Goal: Task Accomplishment & Management: Manage account settings

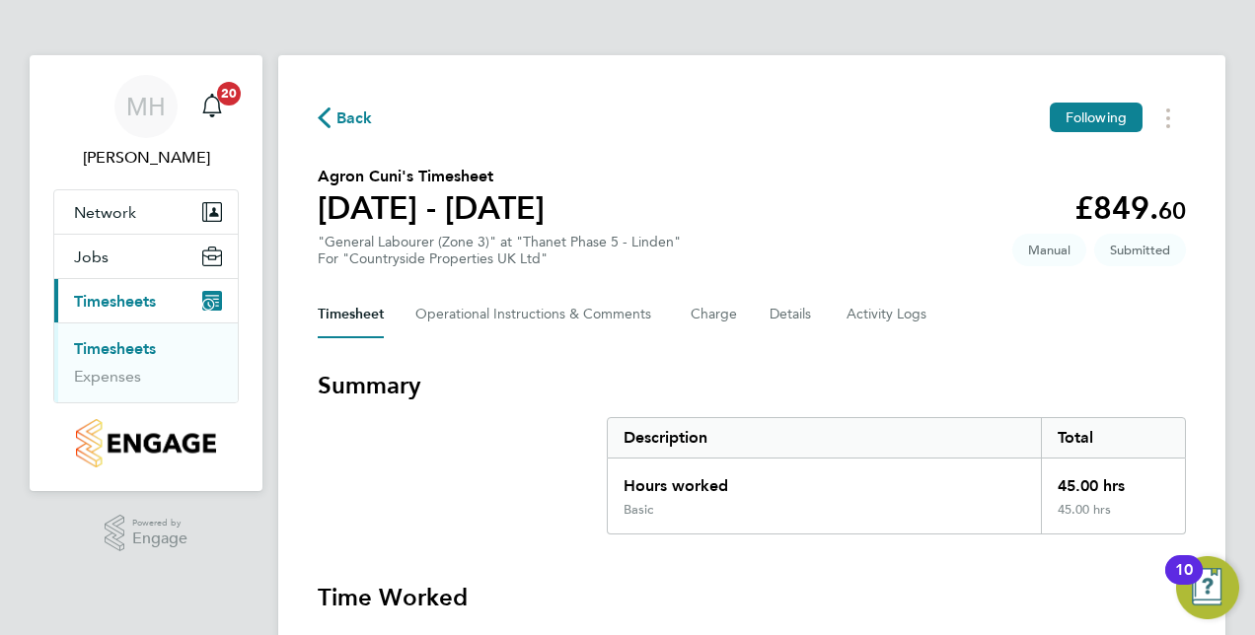
click at [138, 345] on link "Timesheets" at bounding box center [115, 348] width 82 height 19
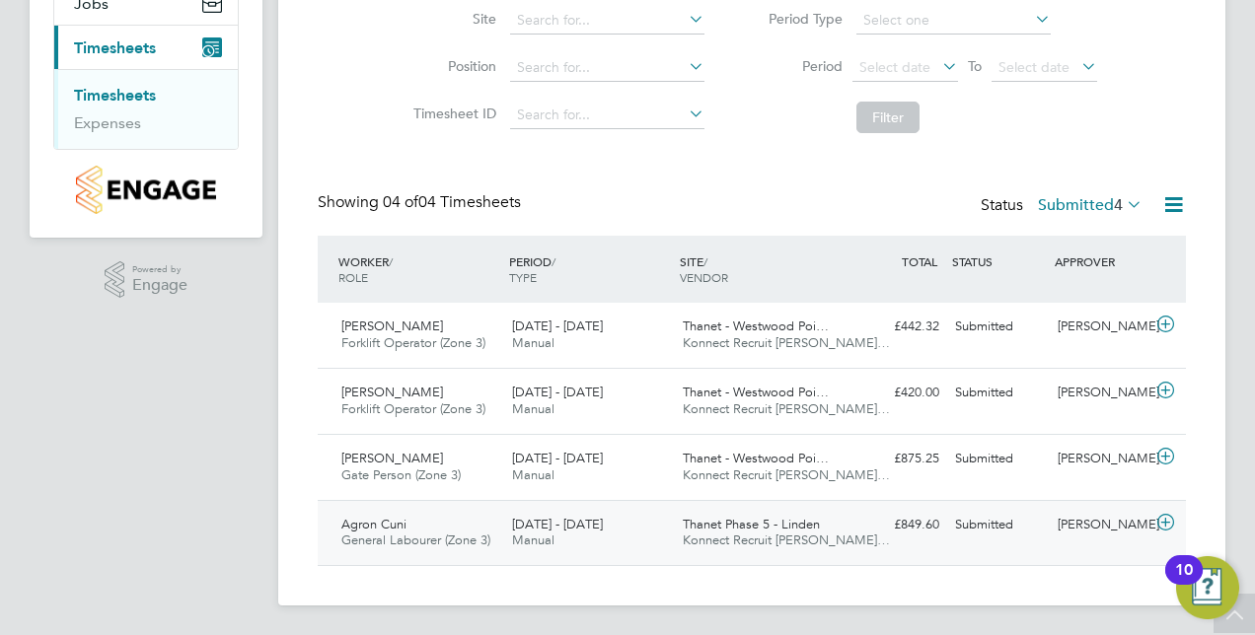
click at [817, 527] on span "Thanet Phase 5 - Linden" at bounding box center [751, 524] width 137 height 17
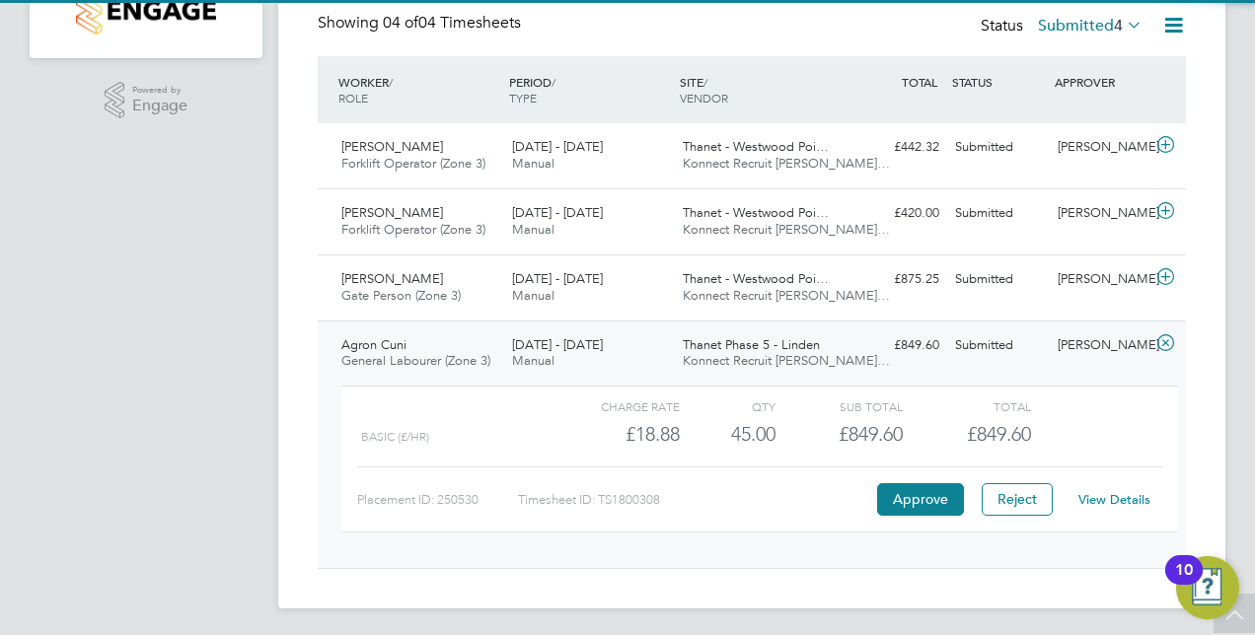
scroll to position [435, 0]
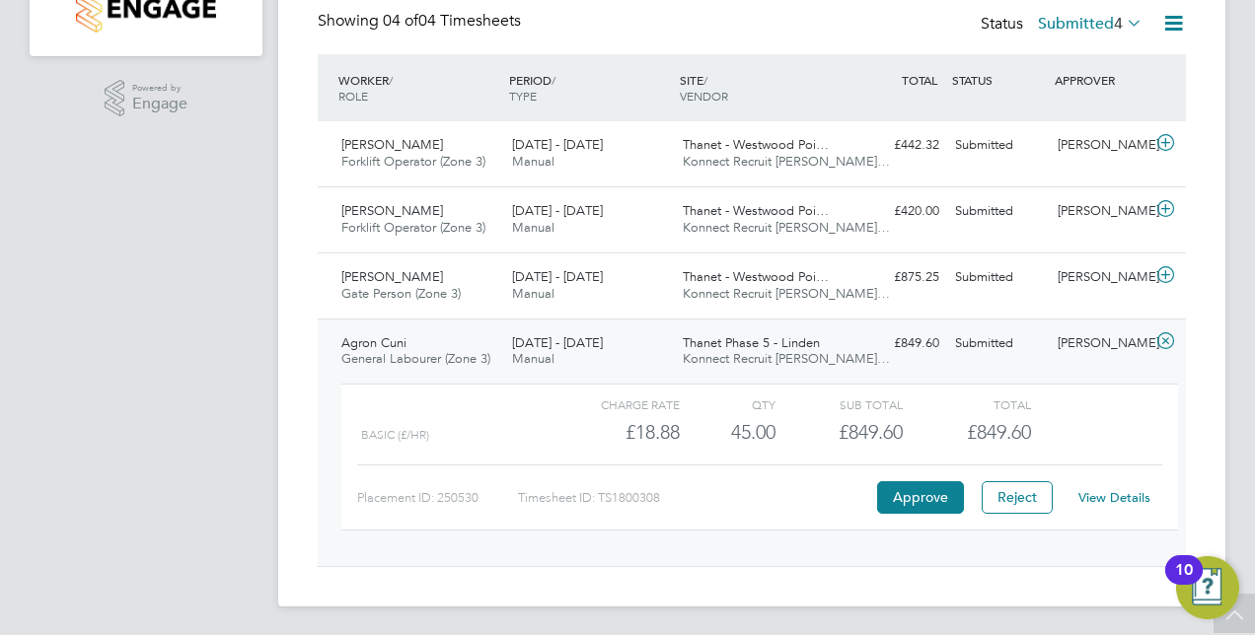
click at [1104, 496] on link "View Details" at bounding box center [1114, 497] width 72 height 17
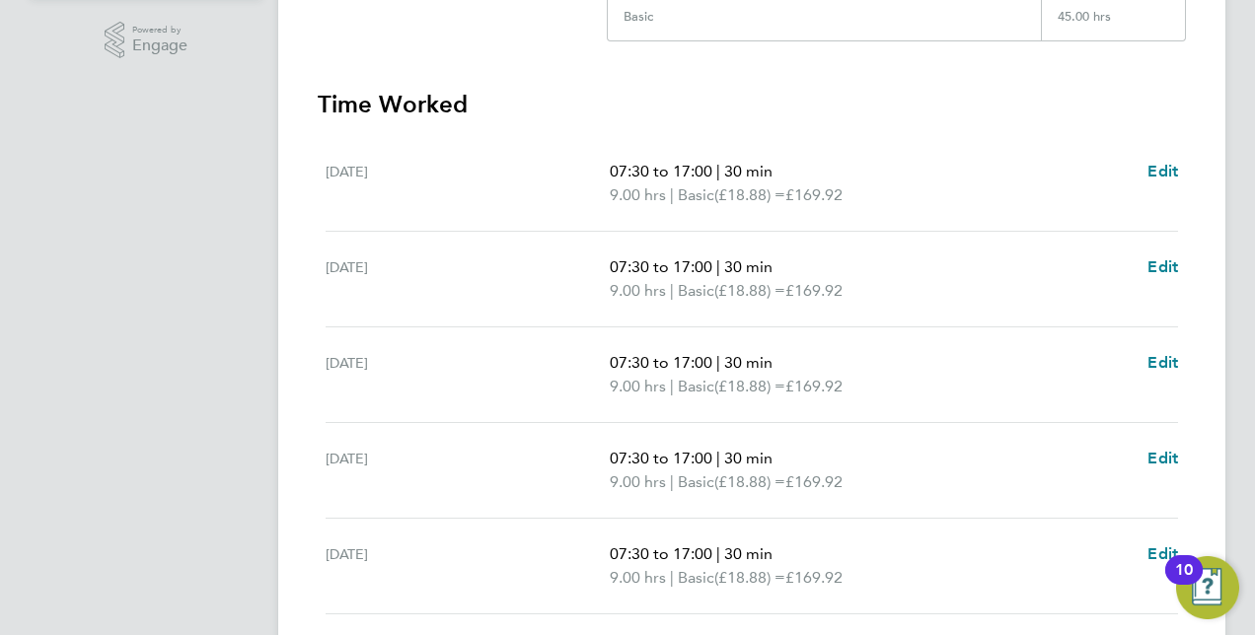
scroll to position [786, 0]
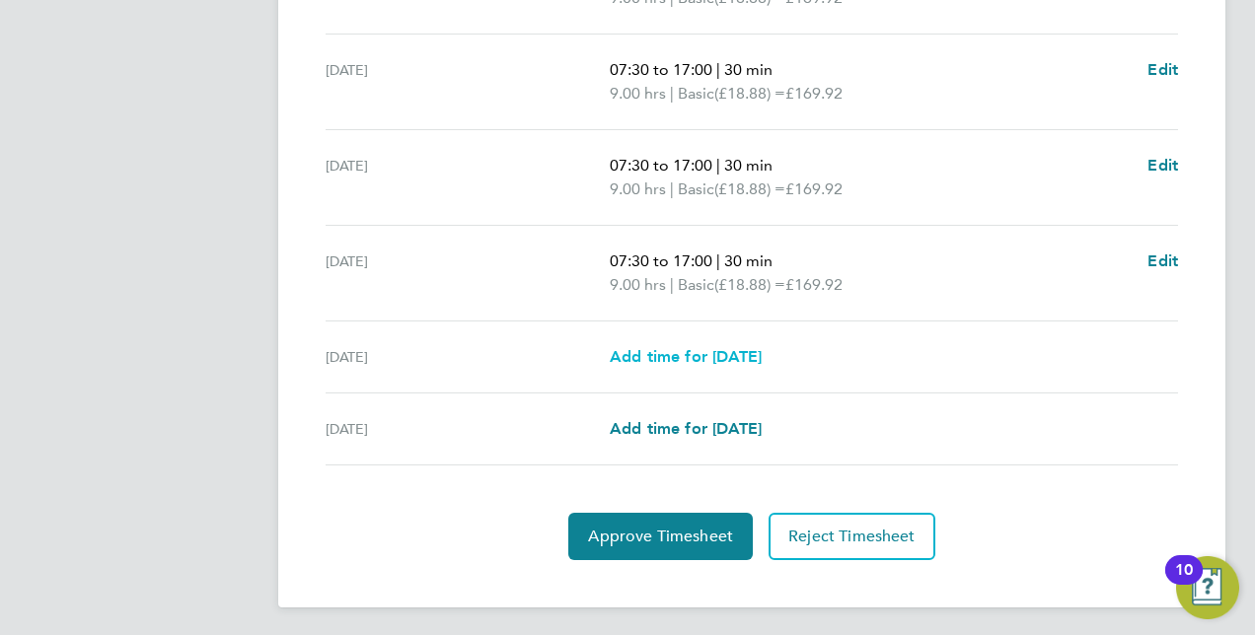
click at [647, 349] on span "Add time for [DATE]" at bounding box center [686, 356] width 152 height 19
select select "30"
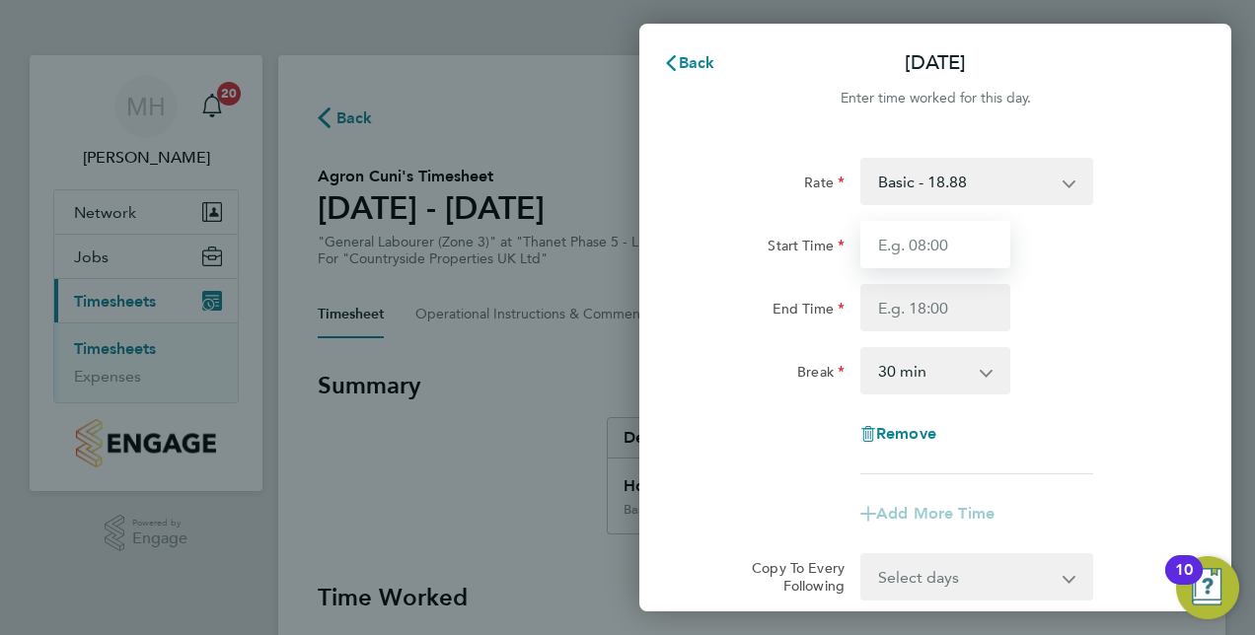
click at [926, 253] on input "Start Time" at bounding box center [935, 244] width 150 height 47
type input "07:30"
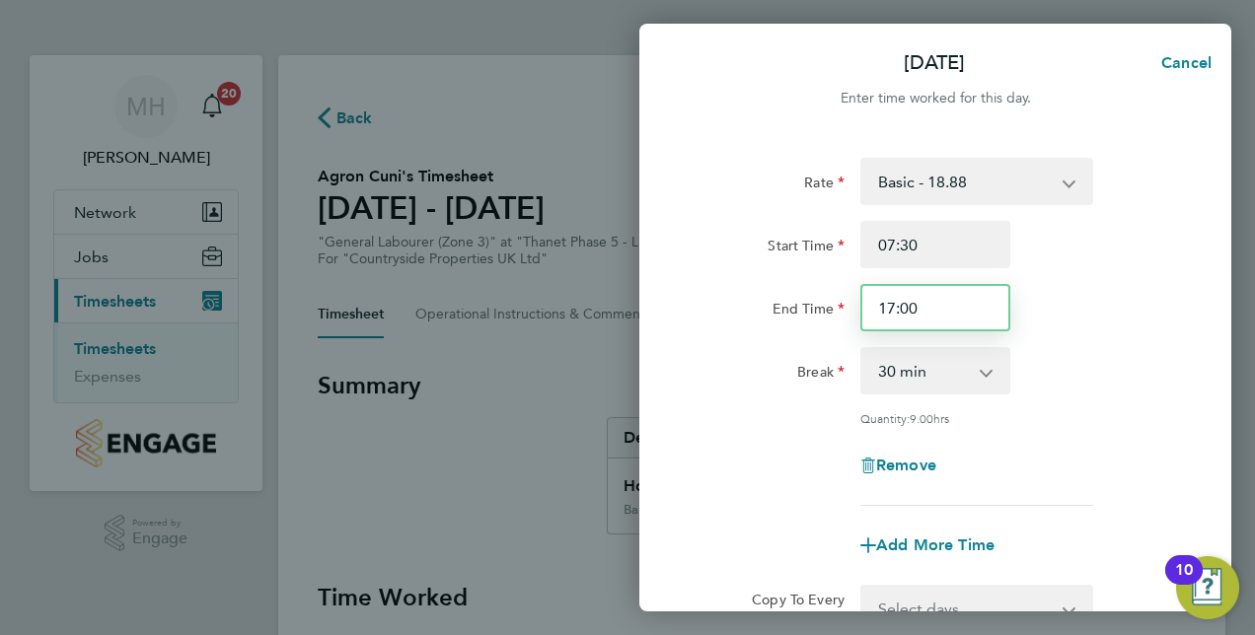
click at [923, 314] on input "17:00" at bounding box center [935, 307] width 150 height 47
type input "1"
type input "13:30"
click at [1088, 420] on div "Quantity: 9.00 hrs" at bounding box center [976, 418] width 233 height 16
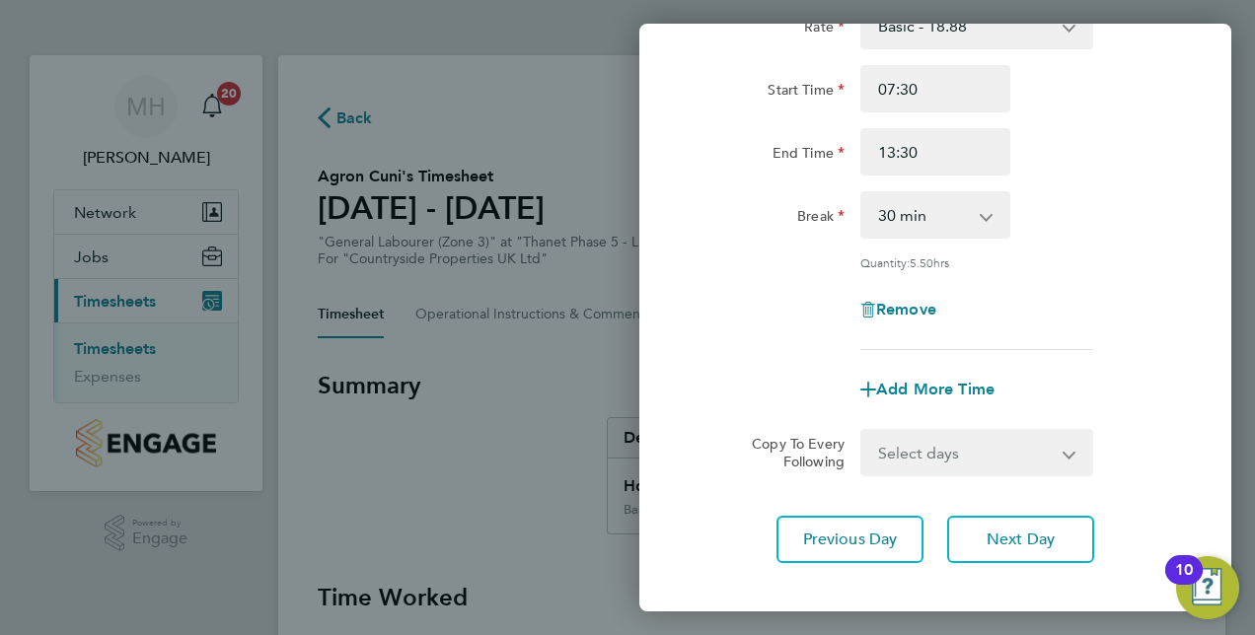
scroll to position [255, 0]
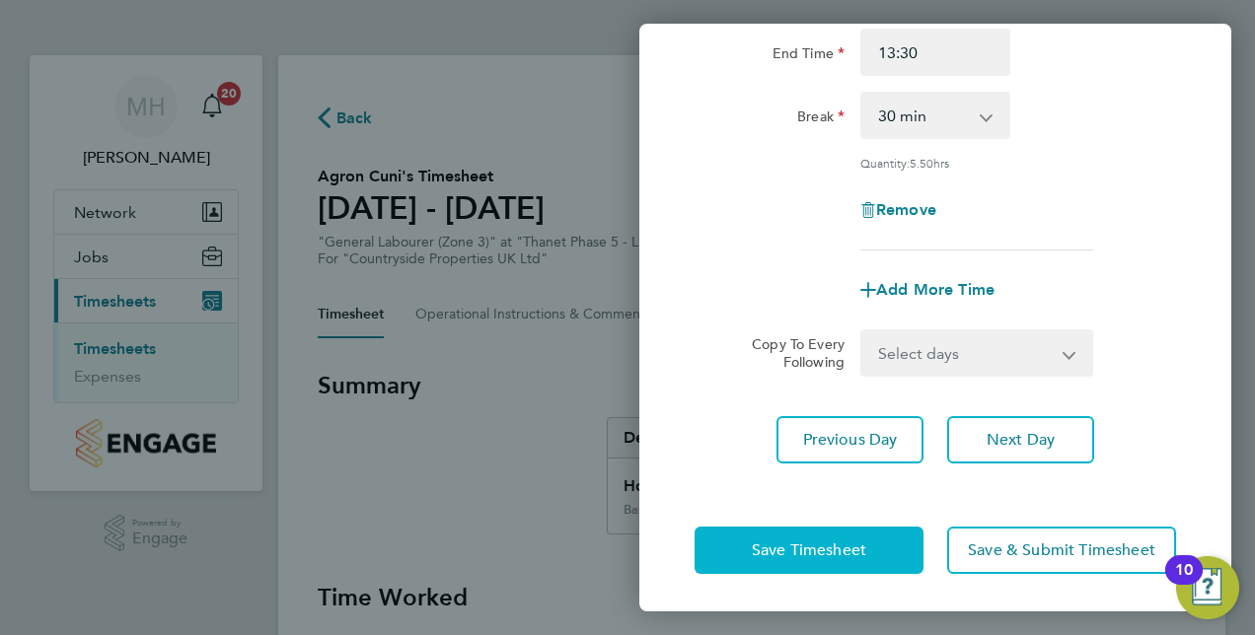
click at [852, 557] on button "Save Timesheet" at bounding box center [808, 550] width 229 height 47
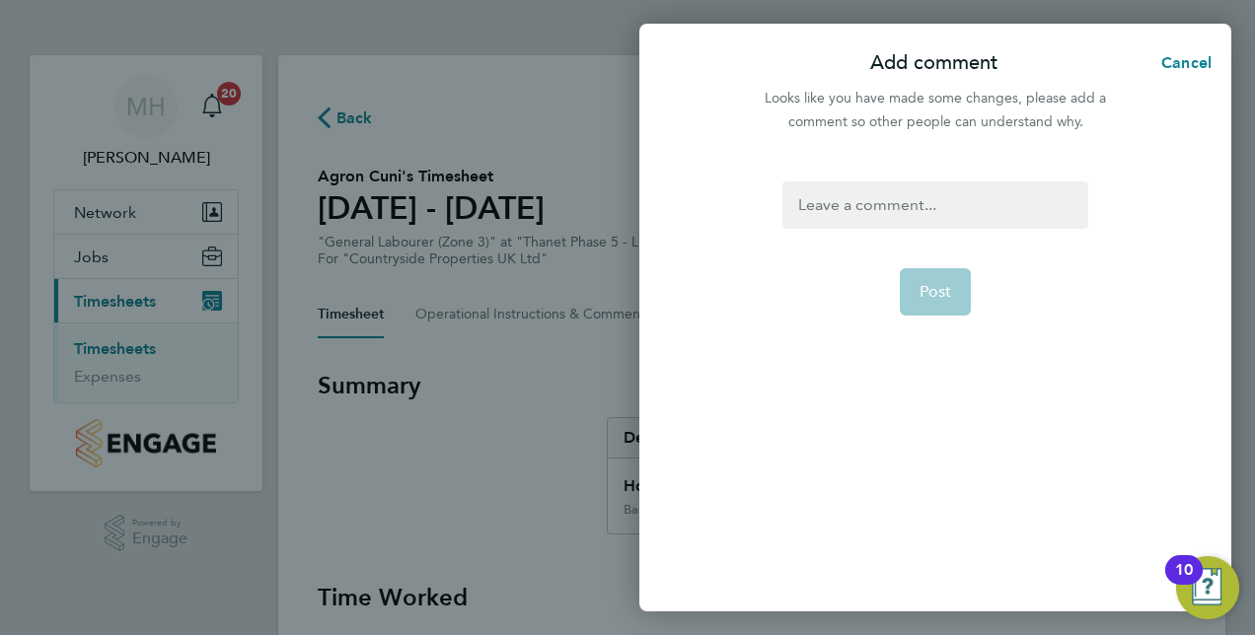
click at [932, 200] on div at bounding box center [934, 204] width 305 height 47
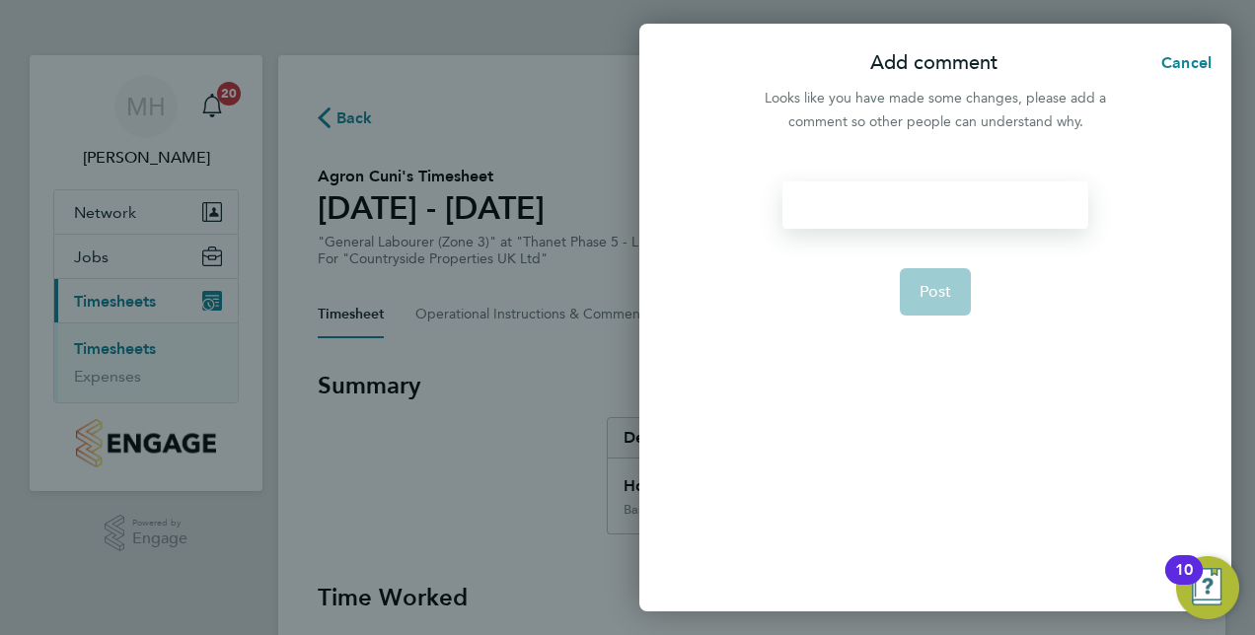
click at [938, 217] on div at bounding box center [934, 204] width 305 height 47
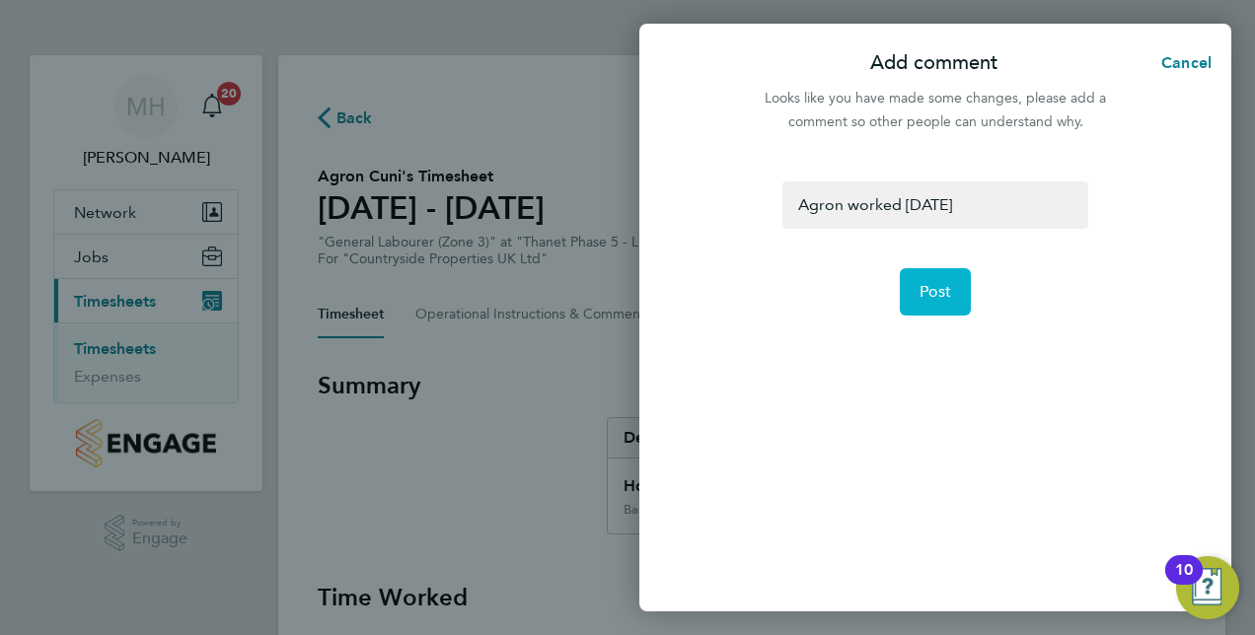
click at [951, 290] on button "Post" at bounding box center [936, 291] width 72 height 47
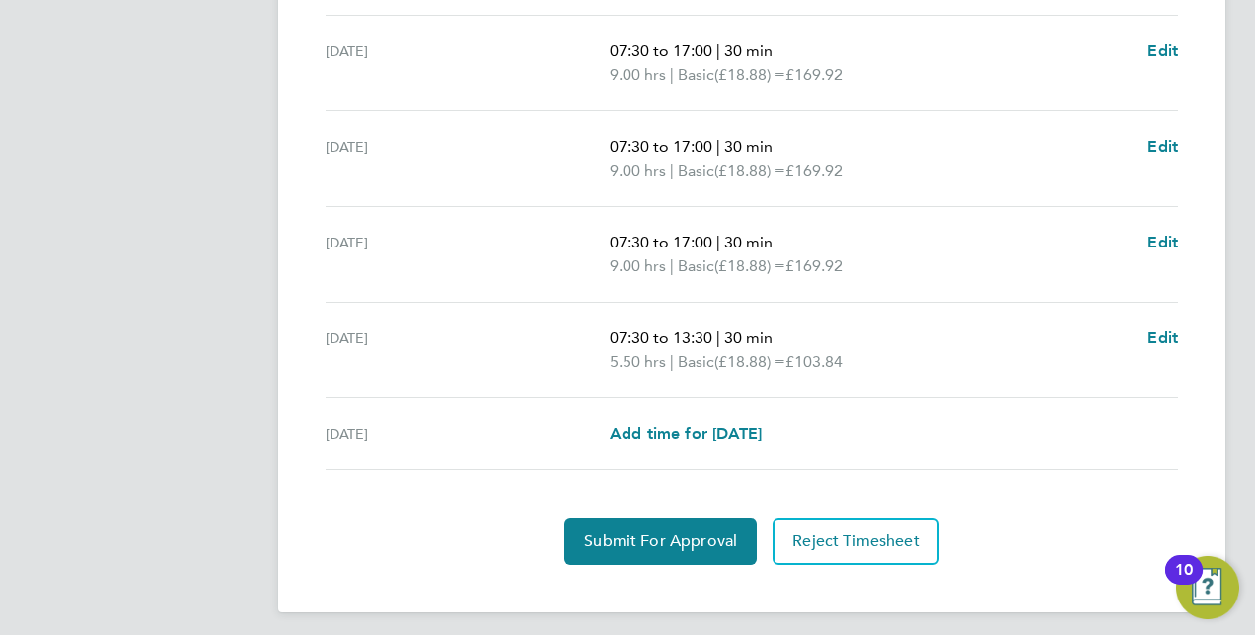
scroll to position [810, 0]
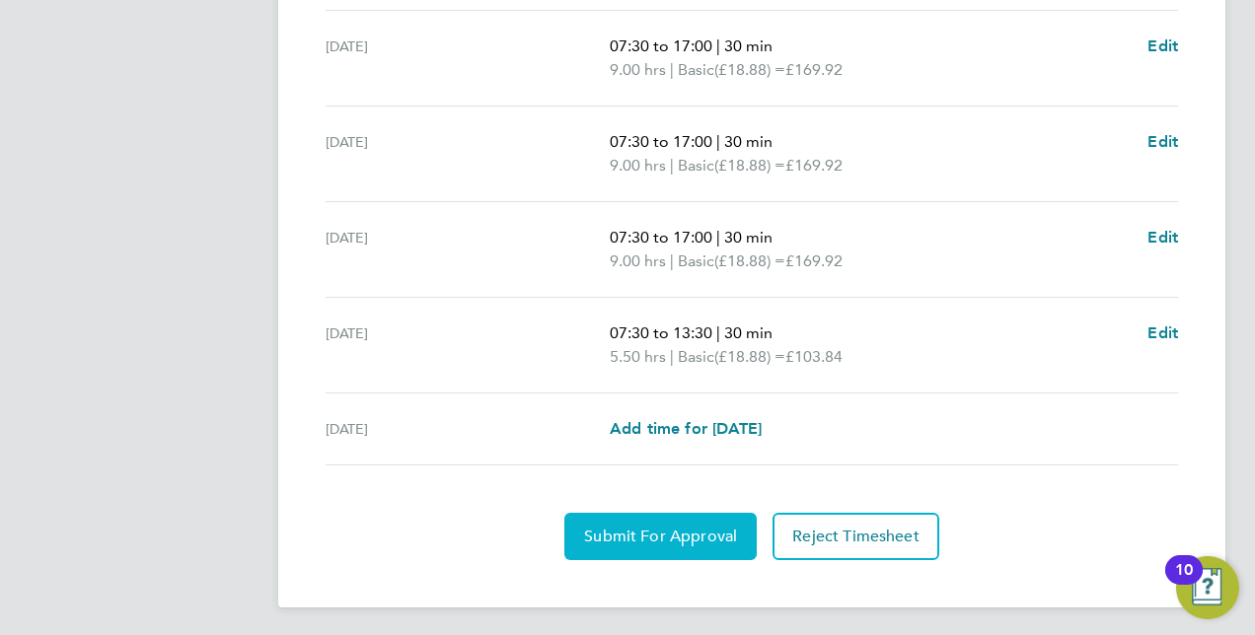
click at [690, 535] on span "Submit For Approval" at bounding box center [660, 537] width 153 height 20
click at [712, 537] on span "Approve Timesheet" at bounding box center [660, 537] width 145 height 20
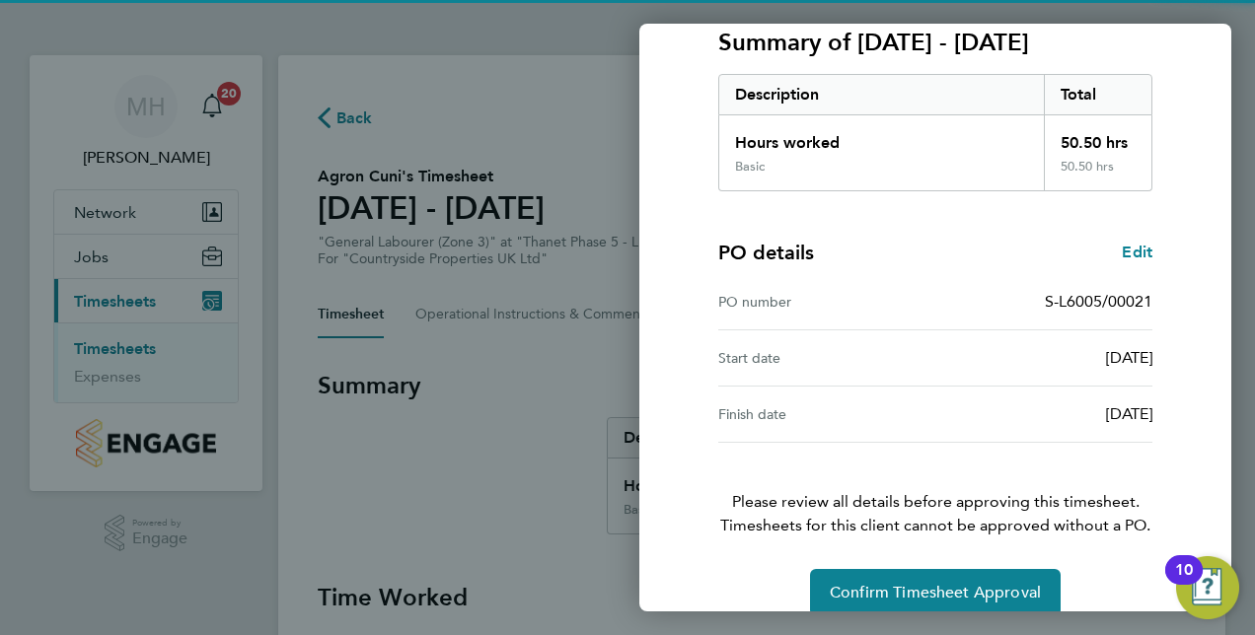
scroll to position [308, 0]
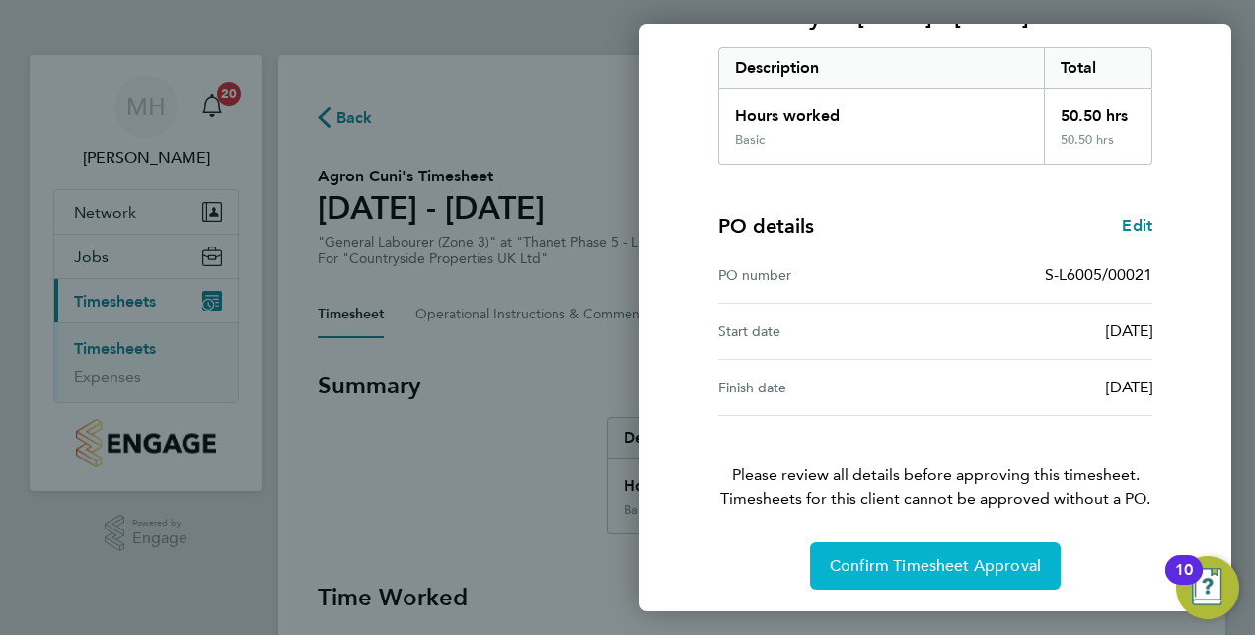
click at [942, 571] on span "Confirm Timesheet Approval" at bounding box center [935, 566] width 211 height 20
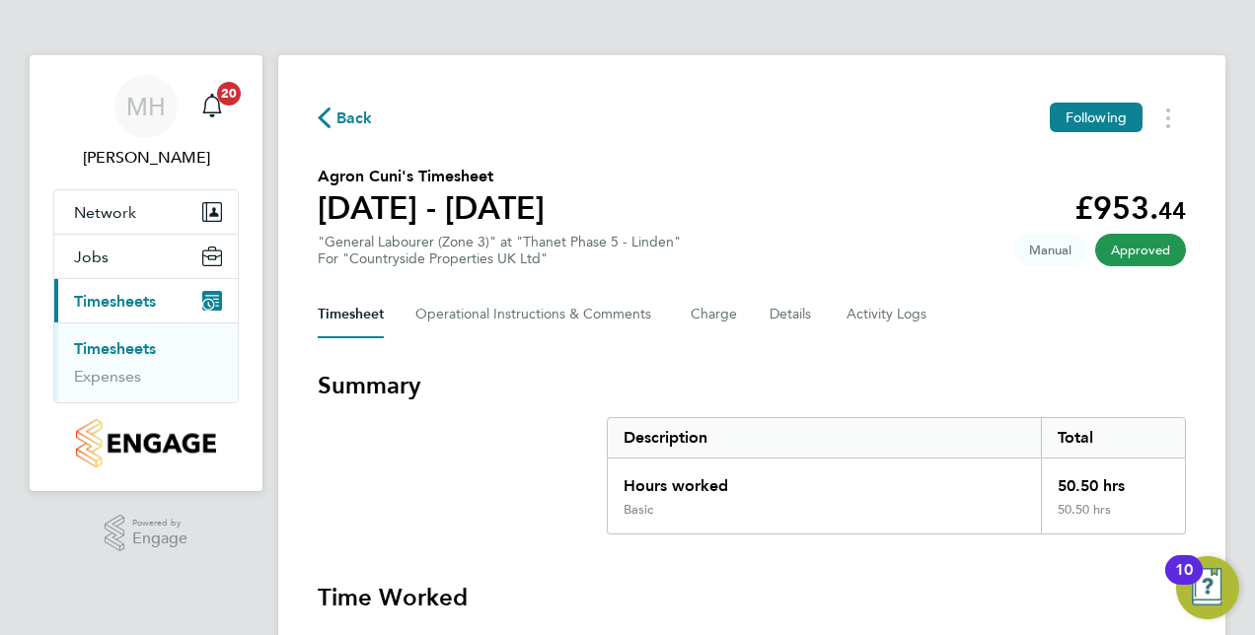
click at [120, 345] on link "Timesheets" at bounding box center [115, 348] width 82 height 19
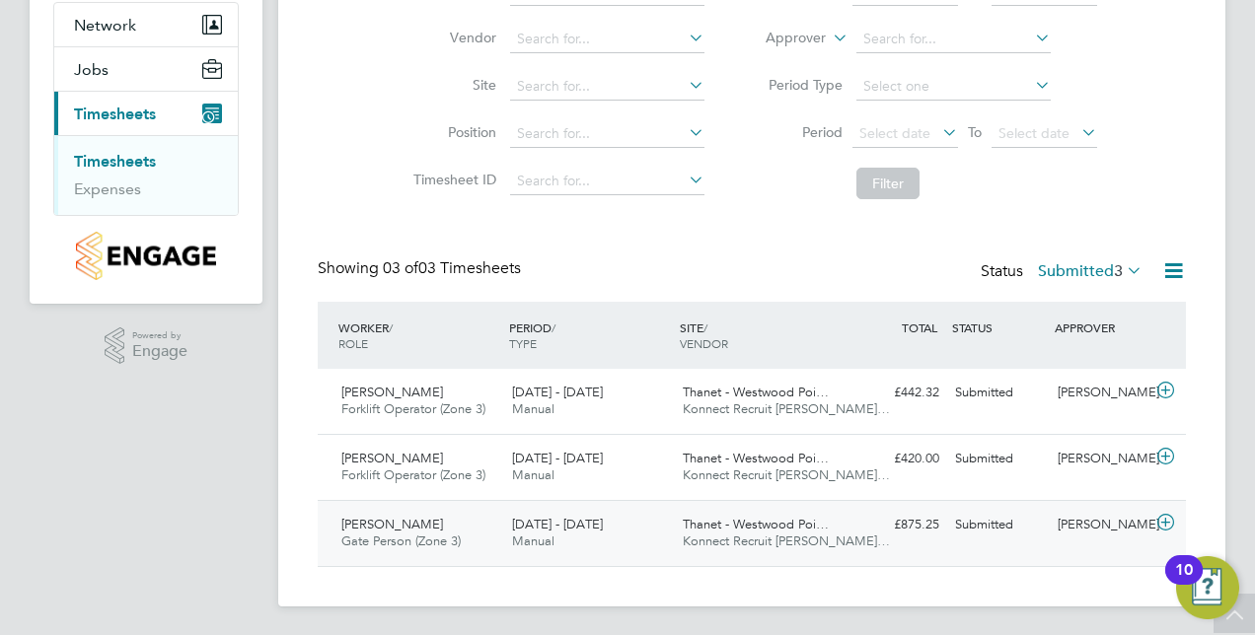
click at [648, 521] on div "4 - 10 Aug 2025 Manual" at bounding box center [589, 533] width 171 height 49
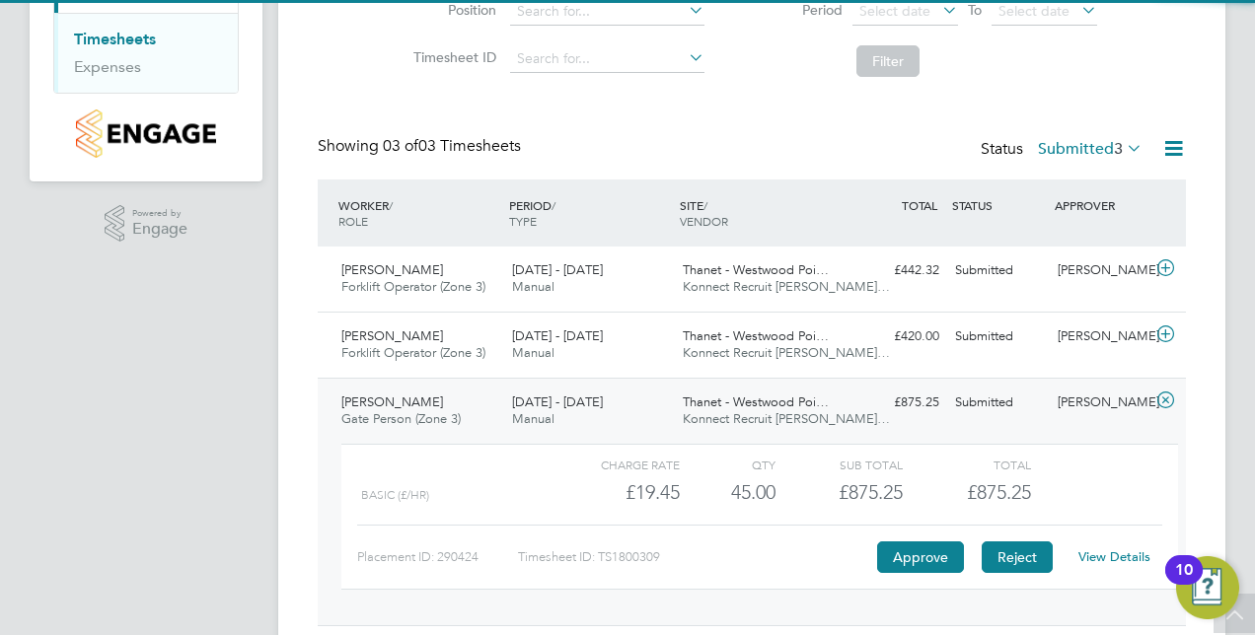
scroll to position [369, 0]
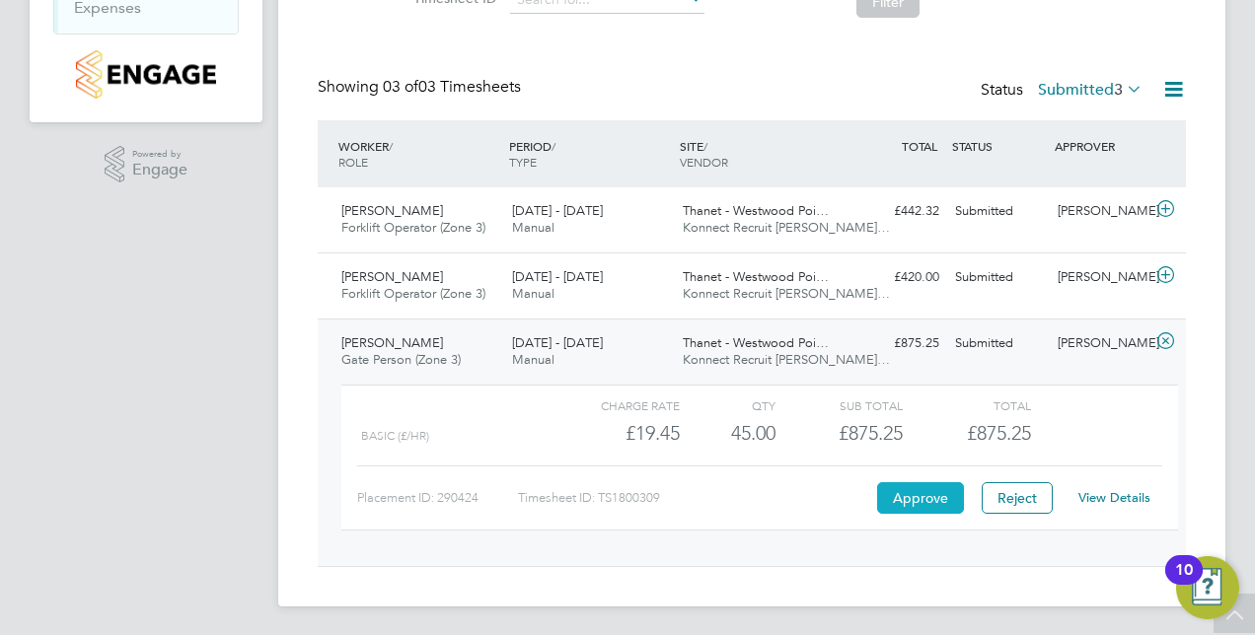
click at [927, 498] on button "Approve" at bounding box center [920, 498] width 87 height 32
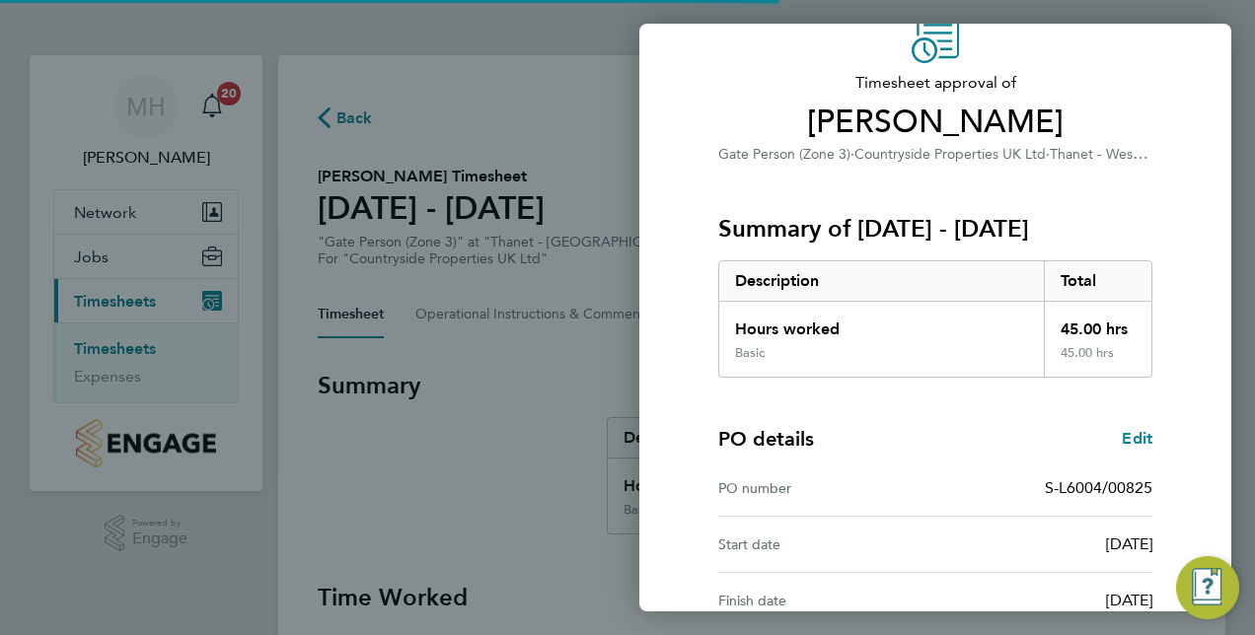
scroll to position [308, 0]
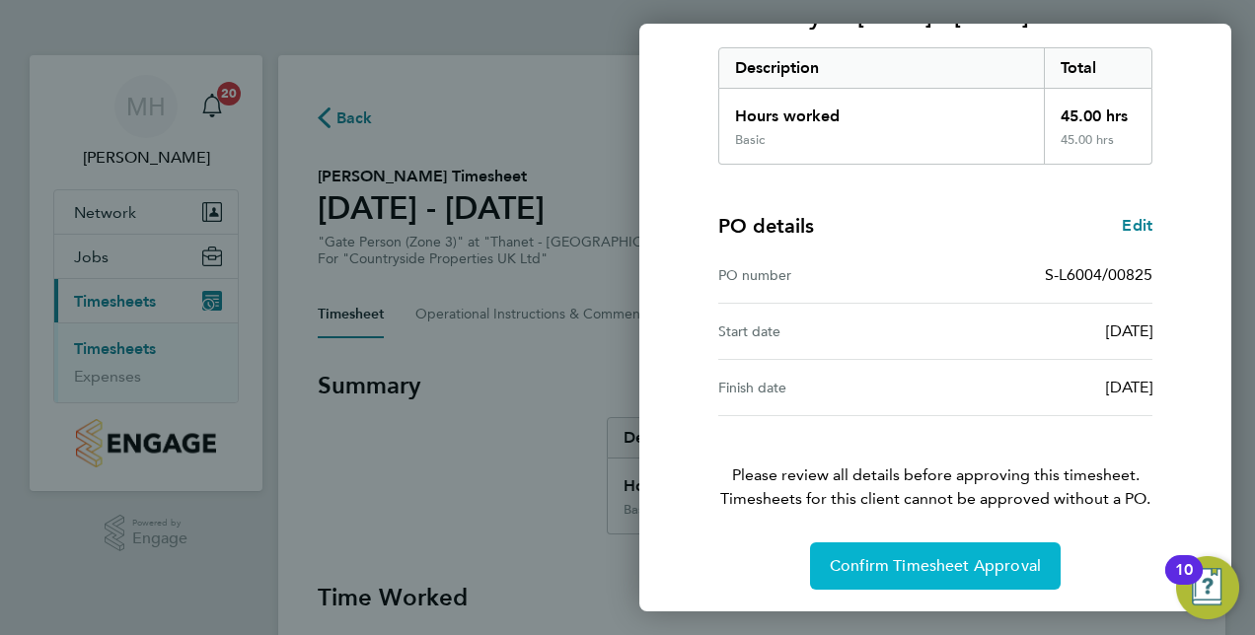
click at [898, 573] on button "Confirm Timesheet Approval" at bounding box center [935, 566] width 251 height 47
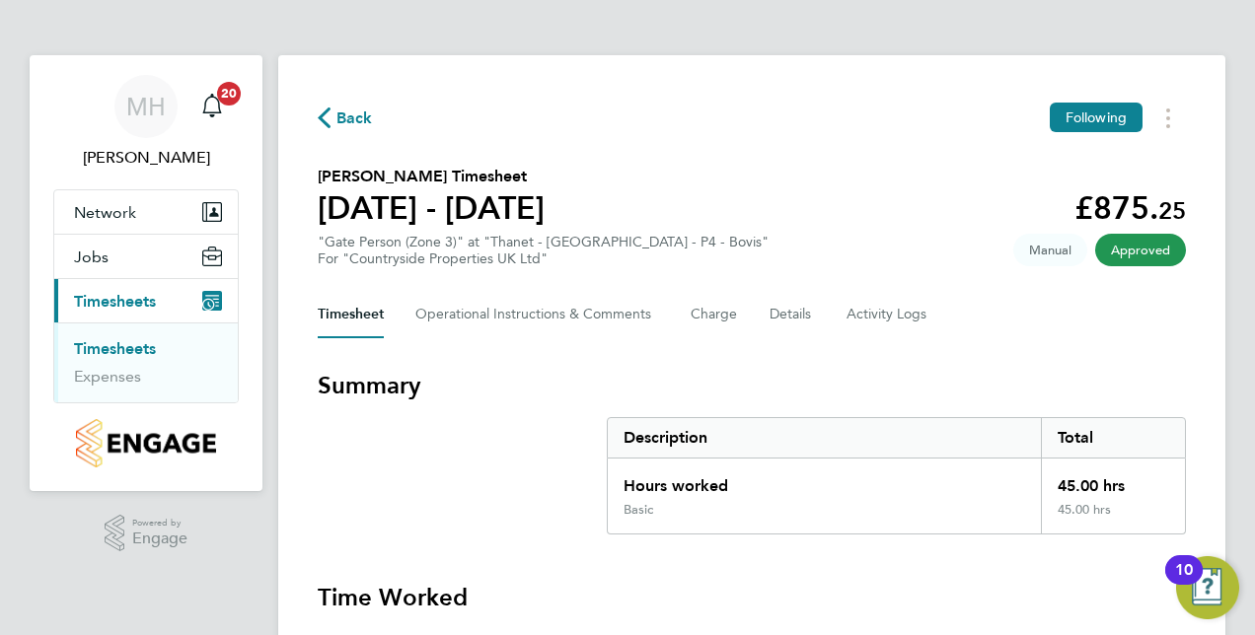
click at [109, 355] on link "Timesheets" at bounding box center [115, 348] width 82 height 19
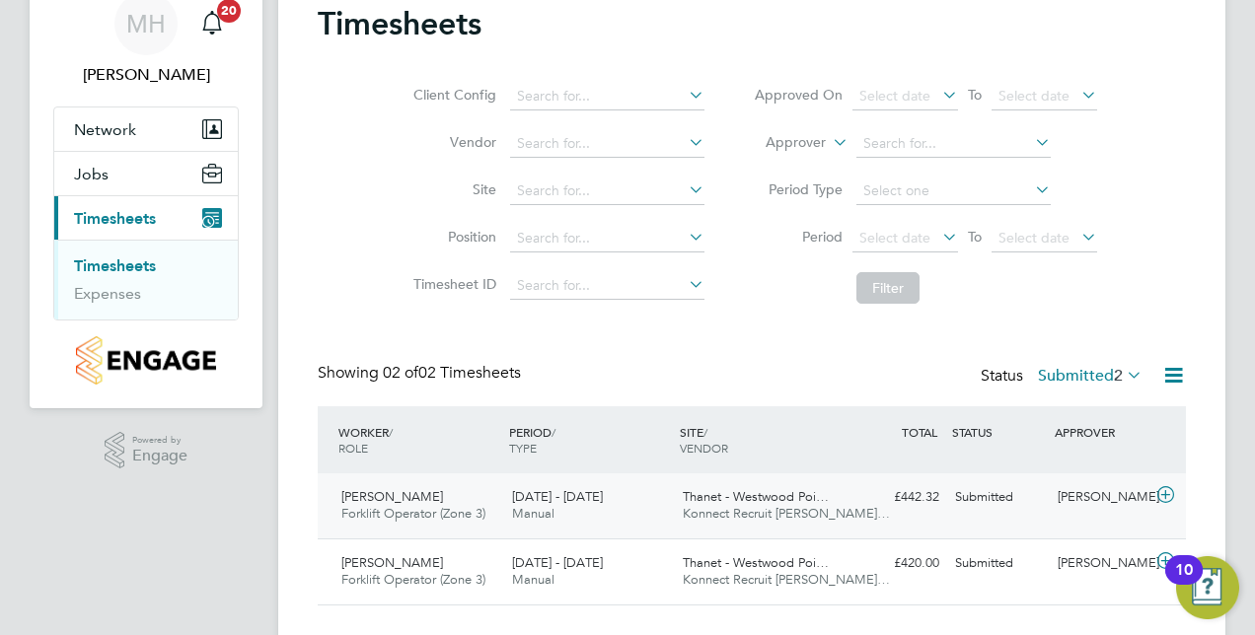
scroll to position [49, 171]
click at [708, 567] on span "Thanet - Westwood Poi…" at bounding box center [756, 562] width 146 height 17
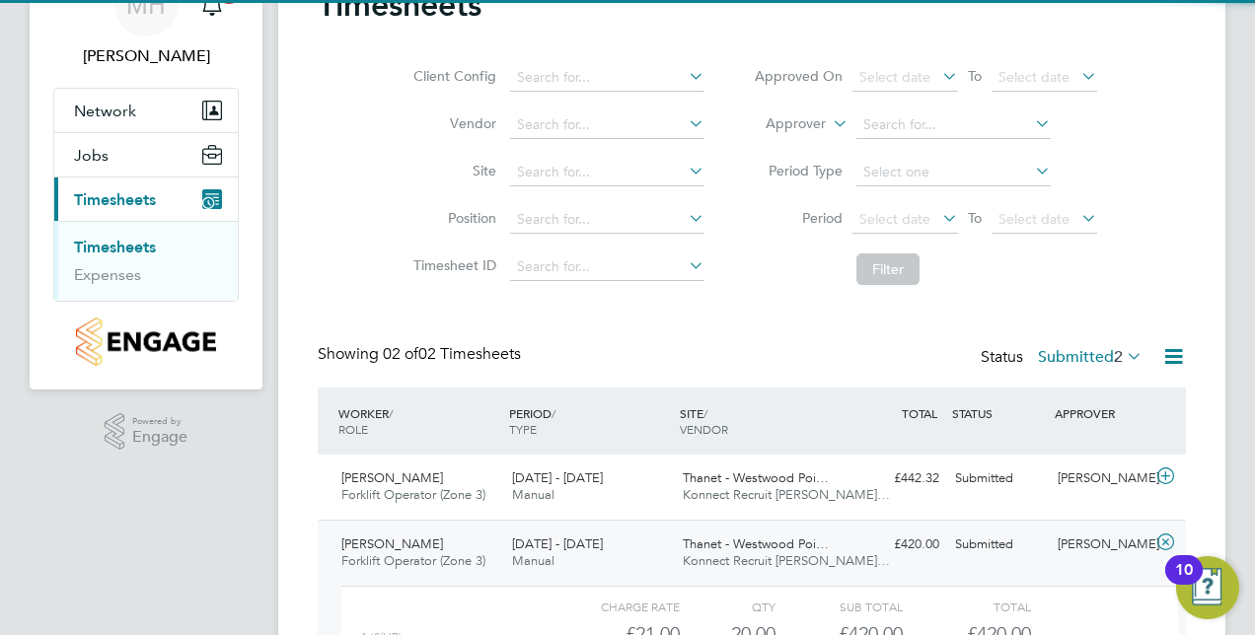
scroll to position [304, 0]
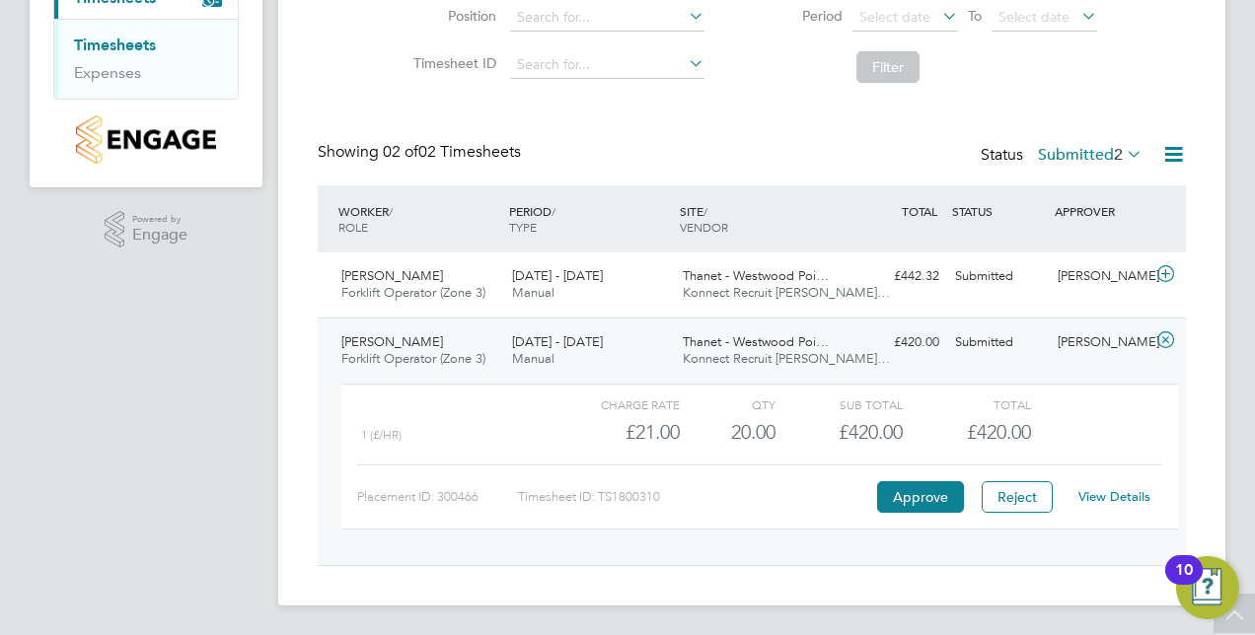
click at [1111, 494] on link "View Details" at bounding box center [1114, 496] width 72 height 17
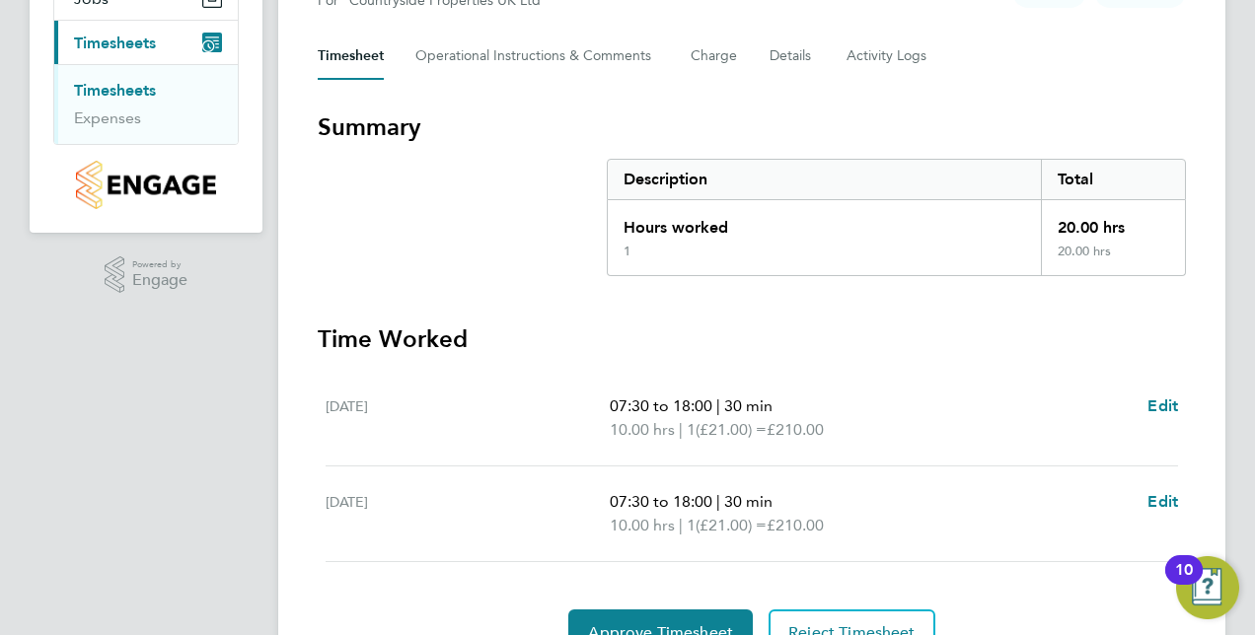
scroll to position [357, 0]
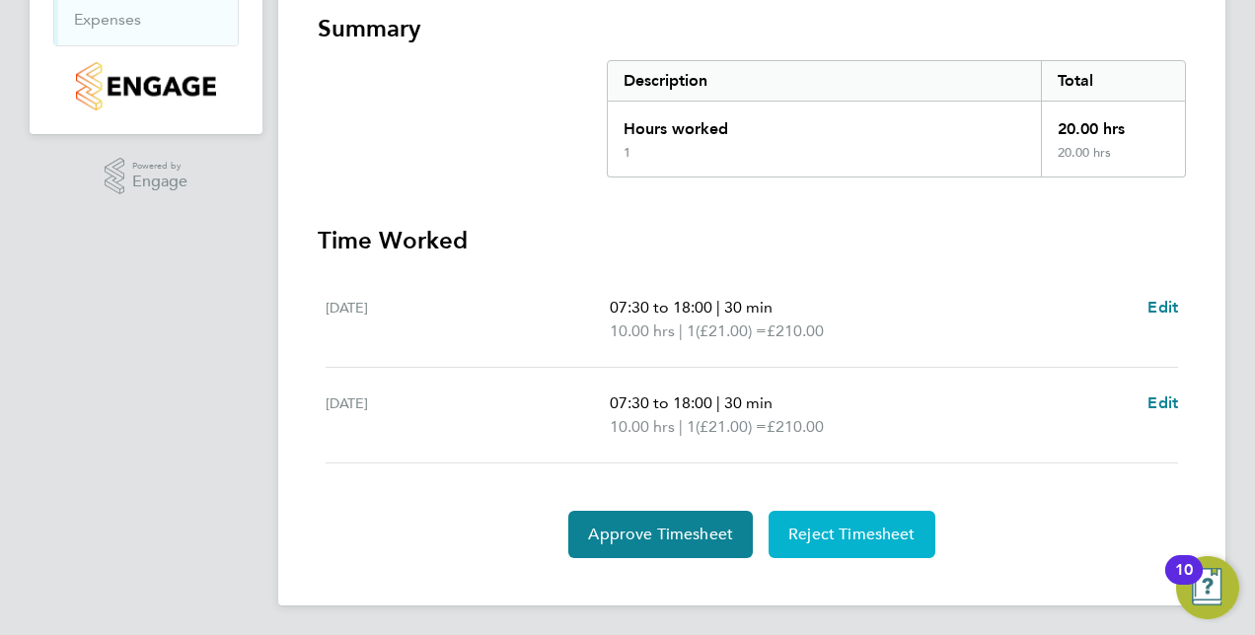
click at [910, 539] on span "Reject Timesheet" at bounding box center [851, 535] width 127 height 20
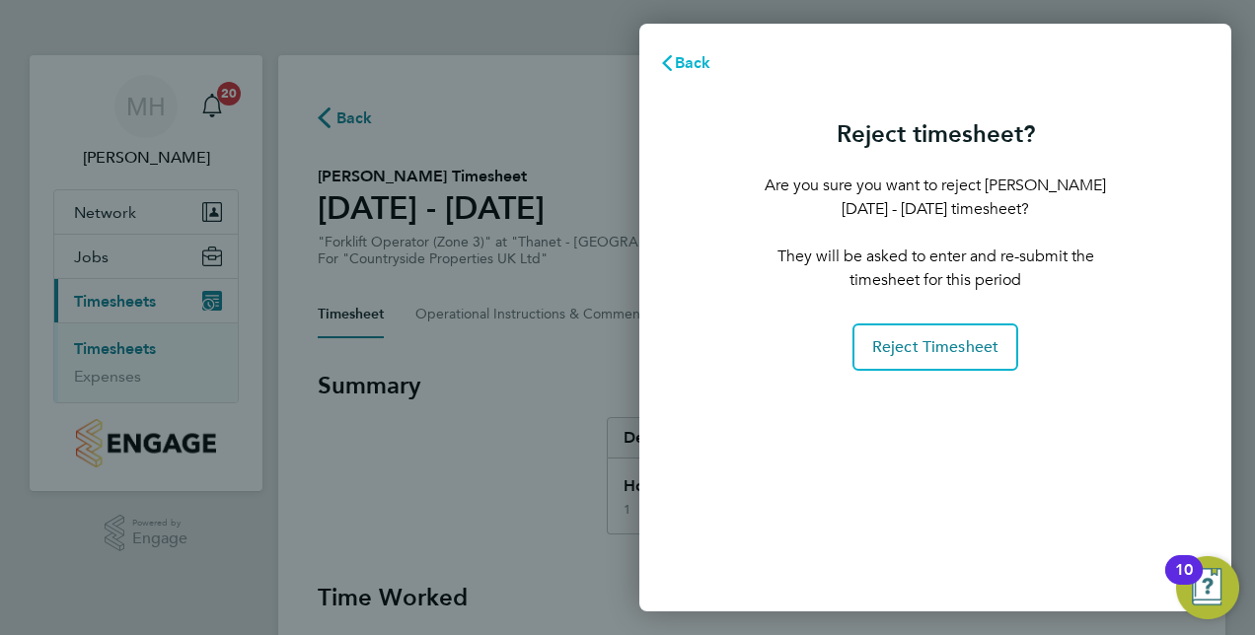
click at [685, 69] on span "Back" at bounding box center [693, 62] width 36 height 19
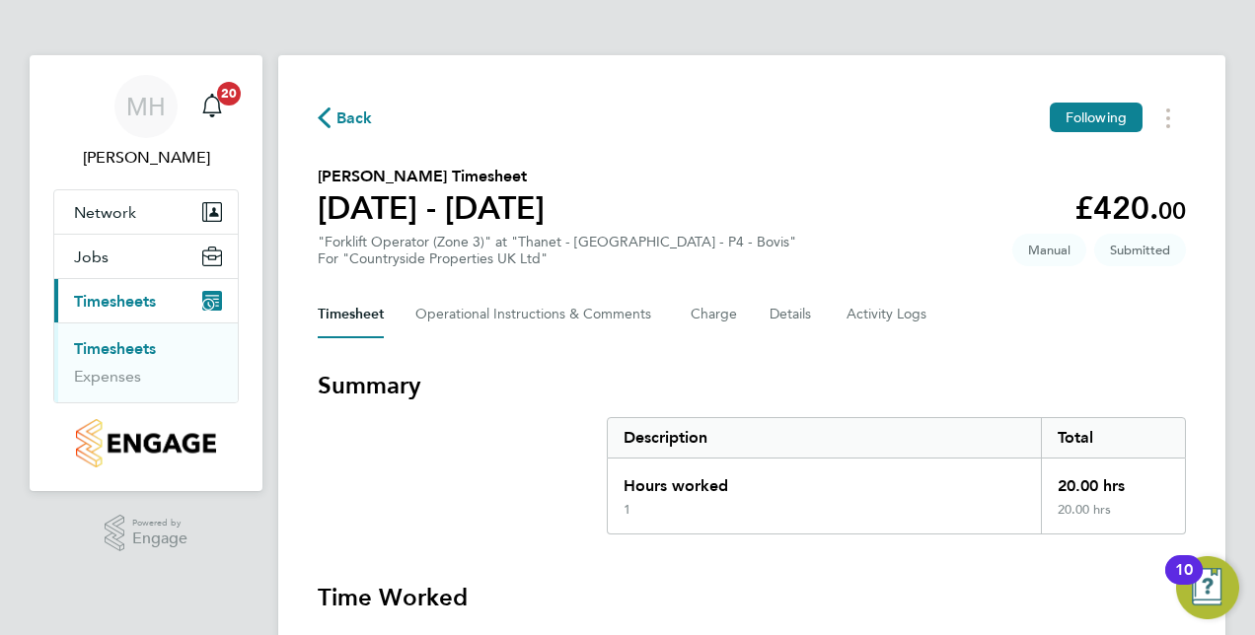
click at [140, 347] on link "Timesheets" at bounding box center [115, 348] width 82 height 19
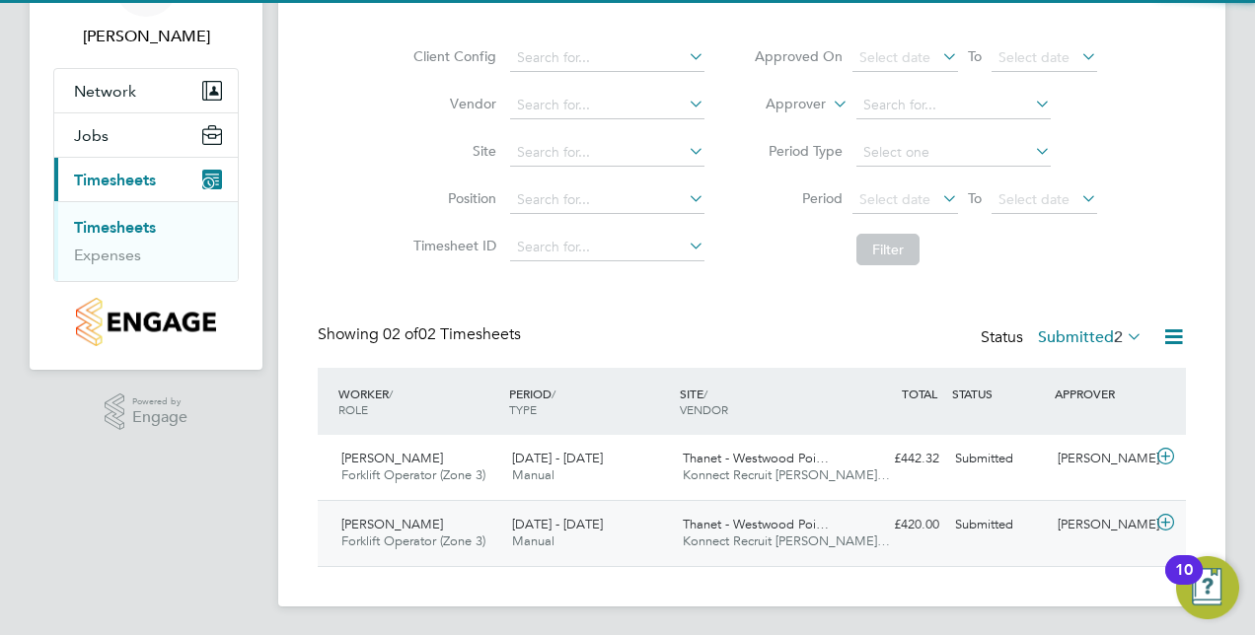
scroll to position [122, 0]
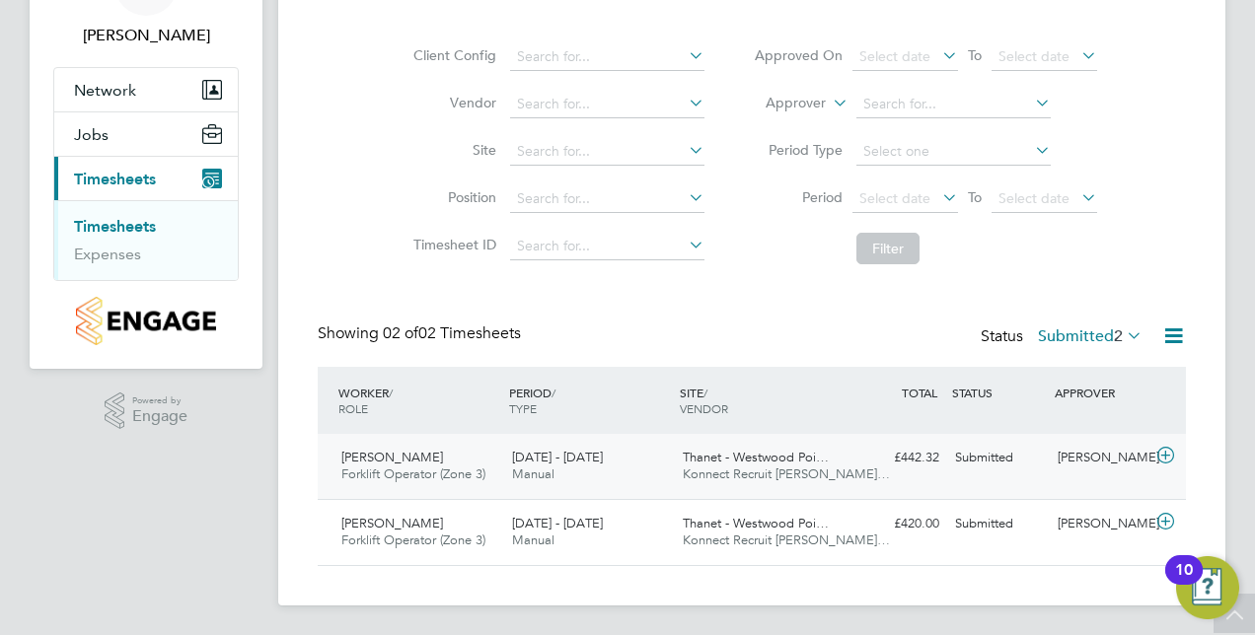
click at [639, 471] on div "4 - 10 Aug 2025 Manual" at bounding box center [589, 466] width 171 height 49
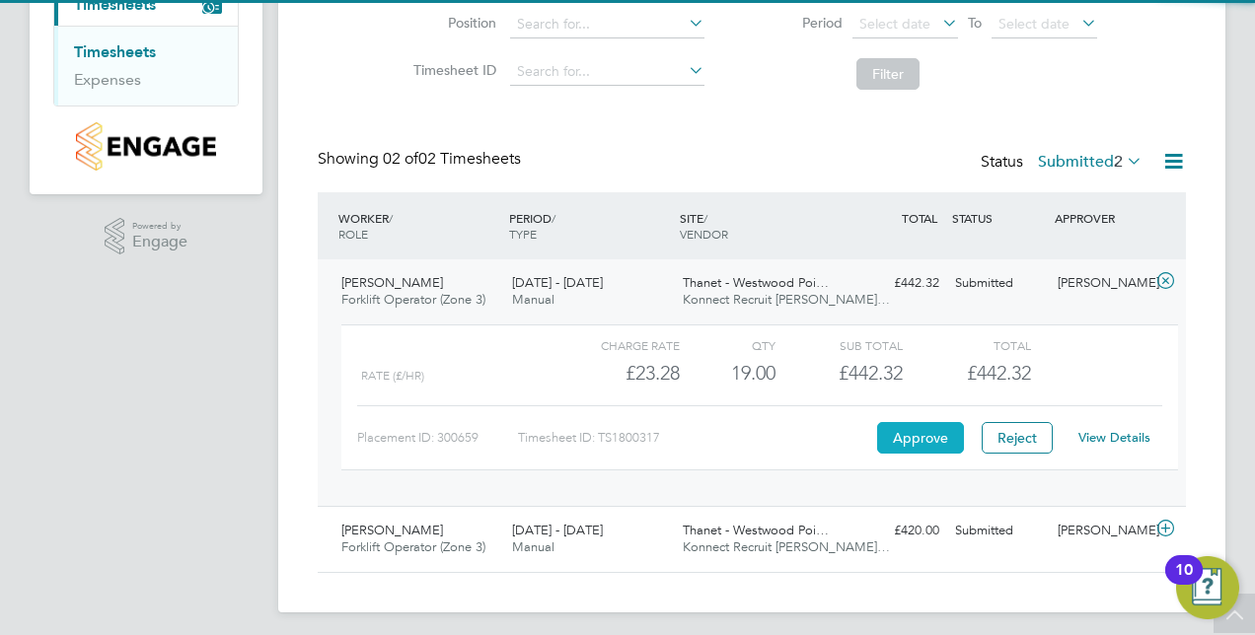
scroll to position [304, 0]
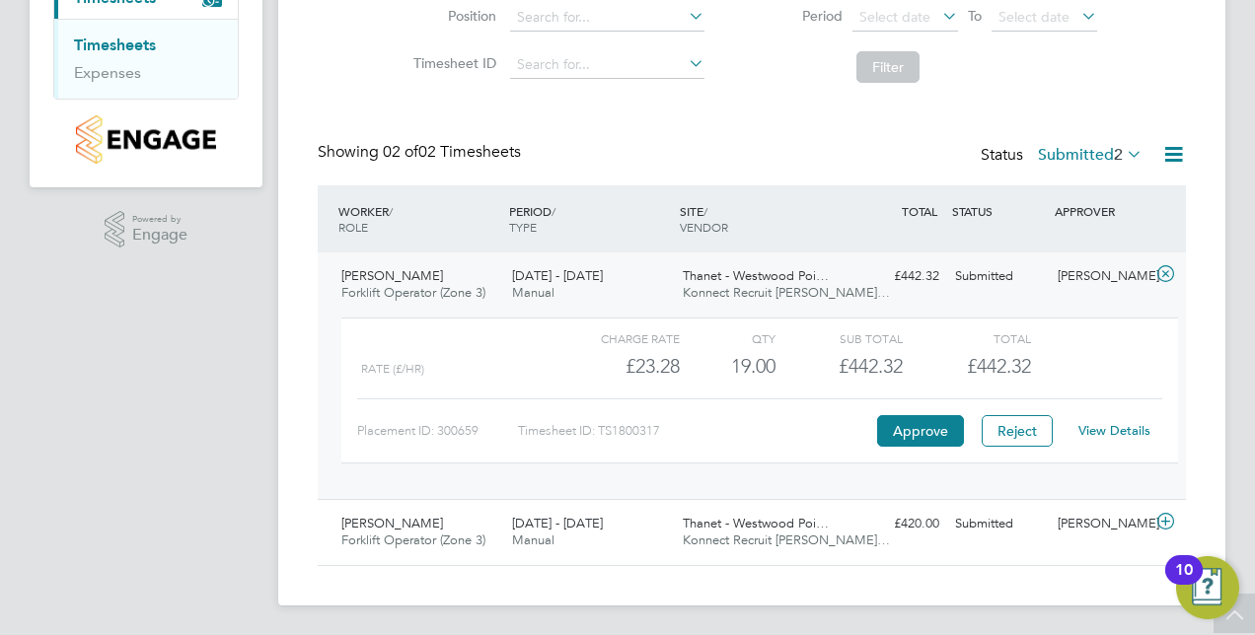
click at [1097, 429] on link "View Details" at bounding box center [1114, 430] width 72 height 17
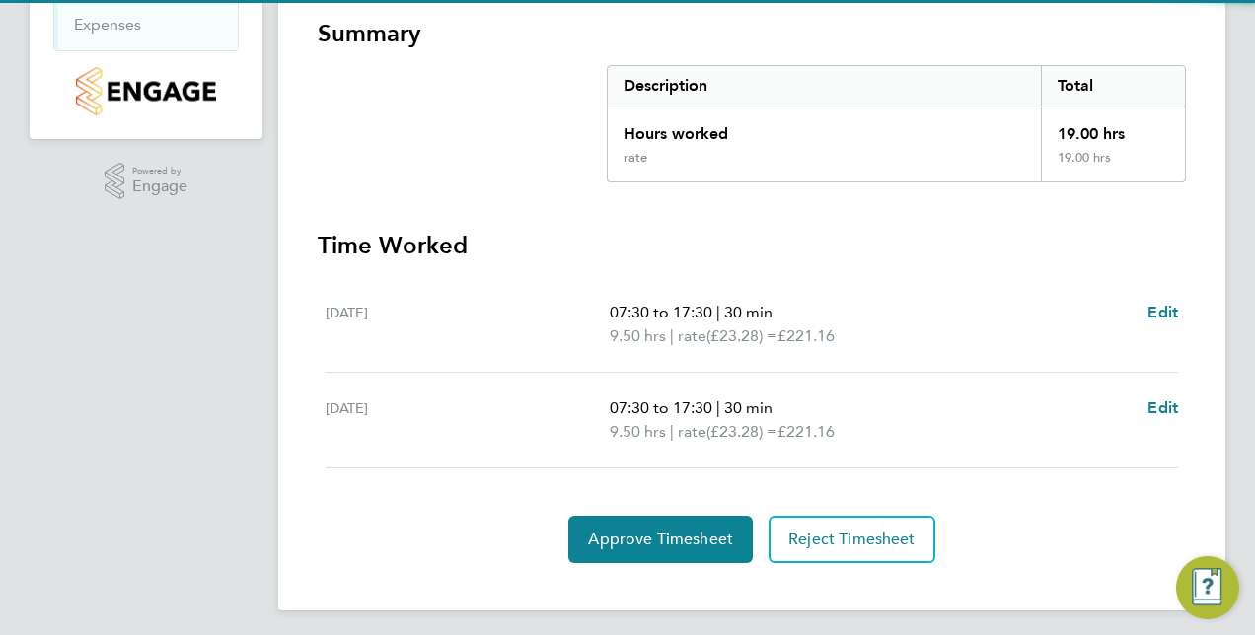
scroll to position [357, 0]
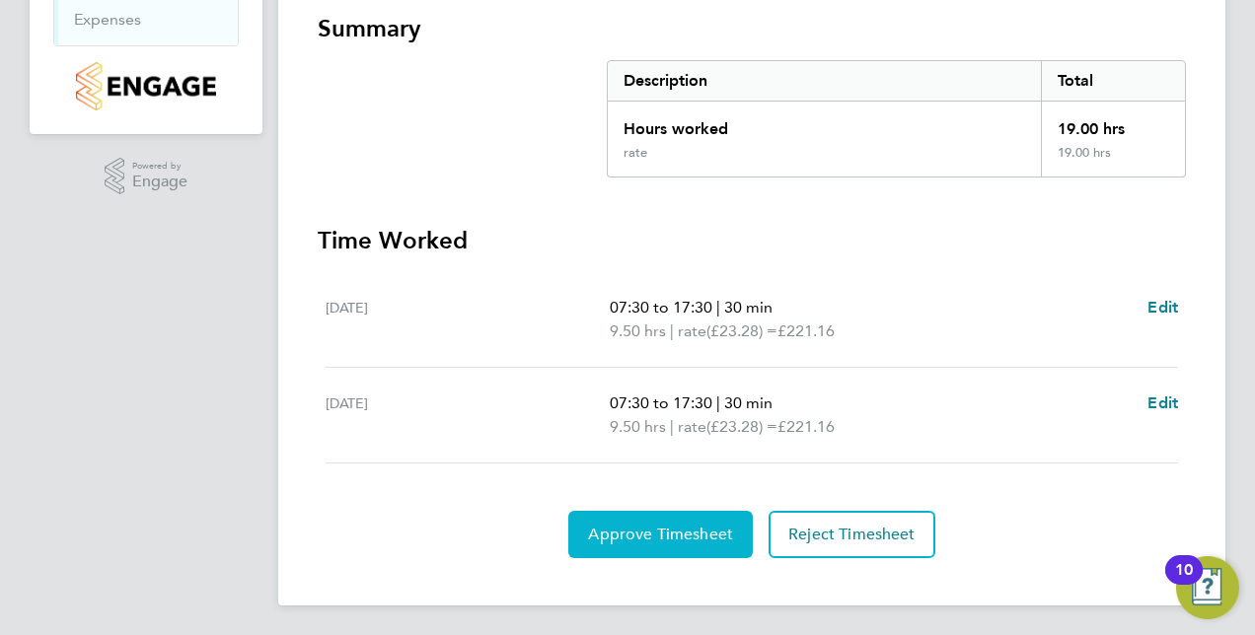
click at [645, 531] on span "Approve Timesheet" at bounding box center [660, 535] width 145 height 20
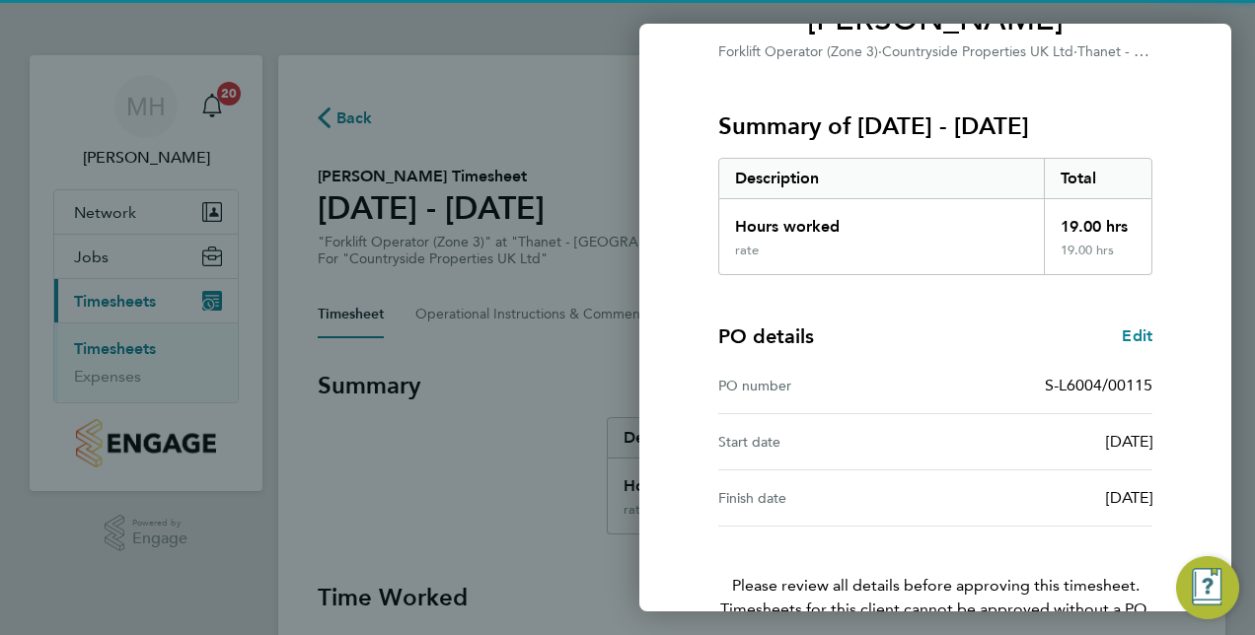
scroll to position [308, 0]
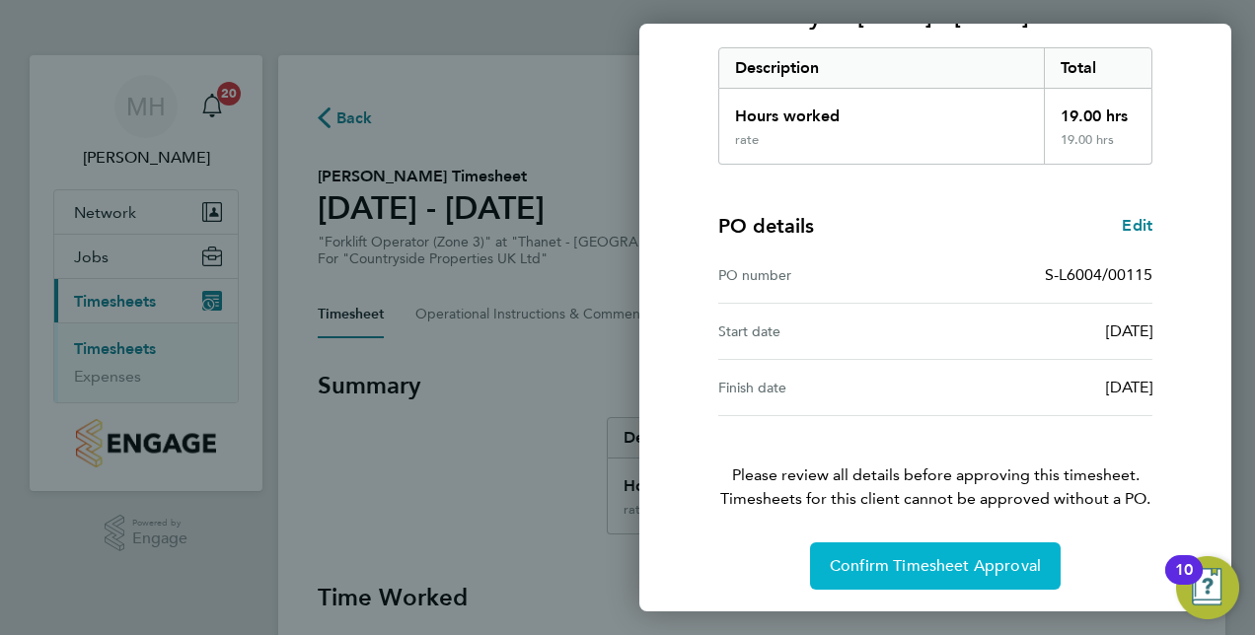
click at [940, 575] on button "Confirm Timesheet Approval" at bounding box center [935, 566] width 251 height 47
